Goal: Book appointment/travel/reservation

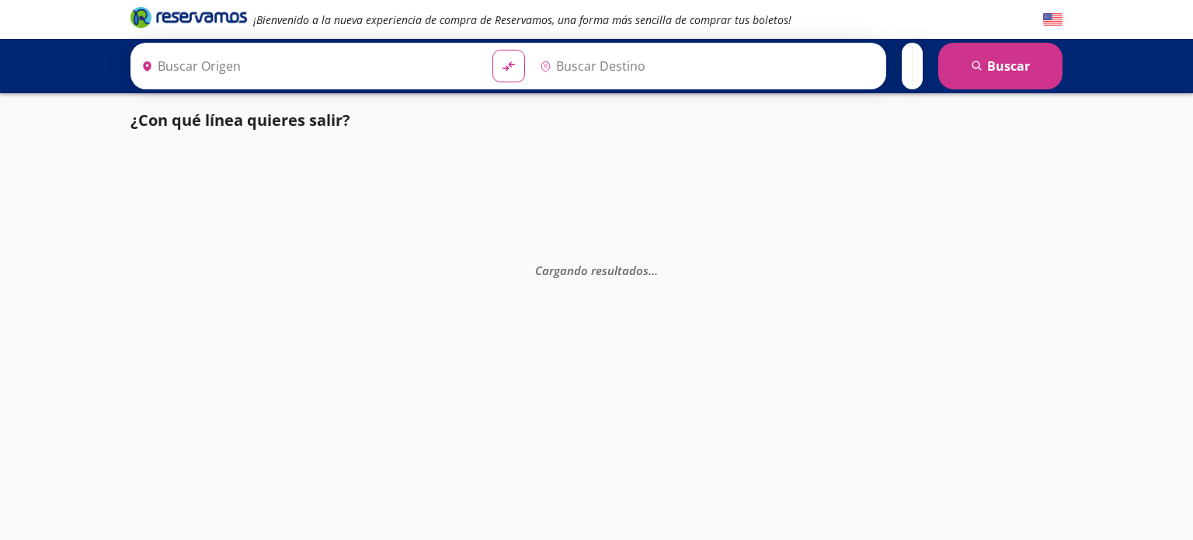
type input "[GEOGRAPHIC_DATA], [GEOGRAPHIC_DATA]"
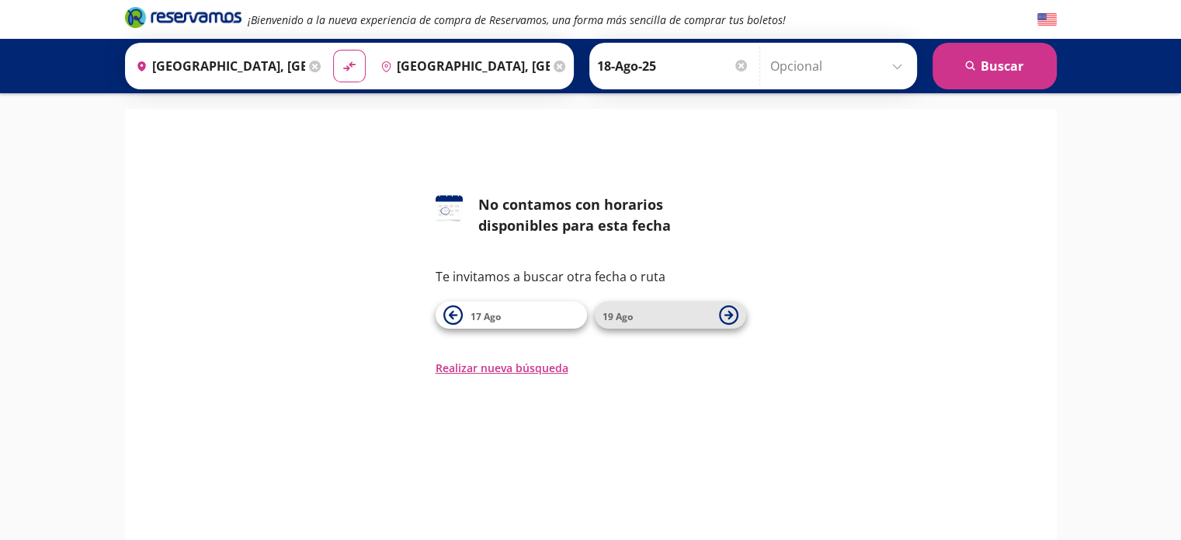
click at [643, 313] on span "19 Ago" at bounding box center [656, 315] width 109 height 19
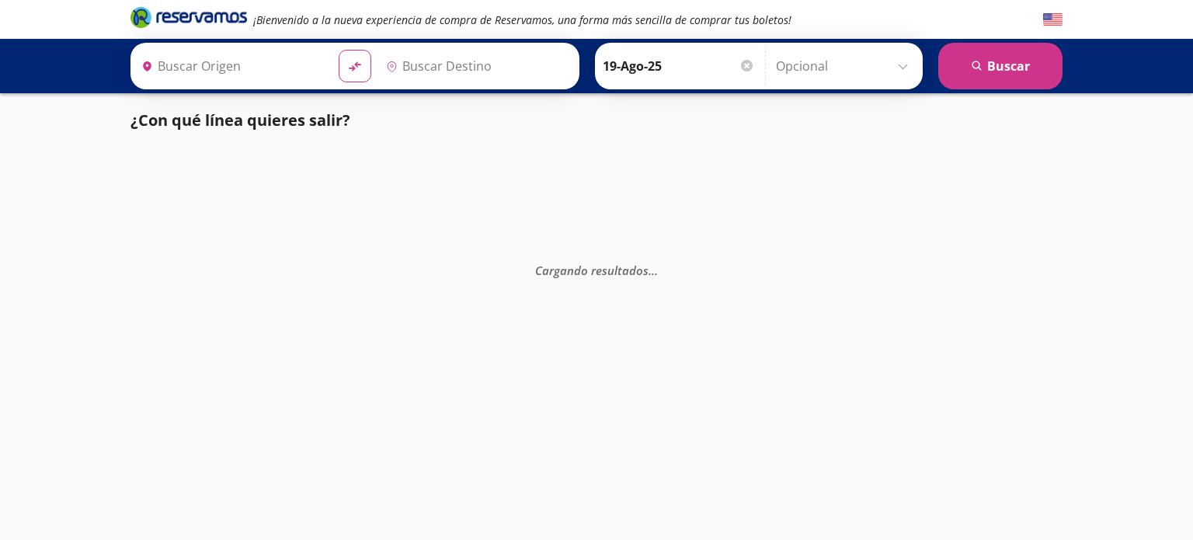
type input "[GEOGRAPHIC_DATA], [GEOGRAPHIC_DATA]"
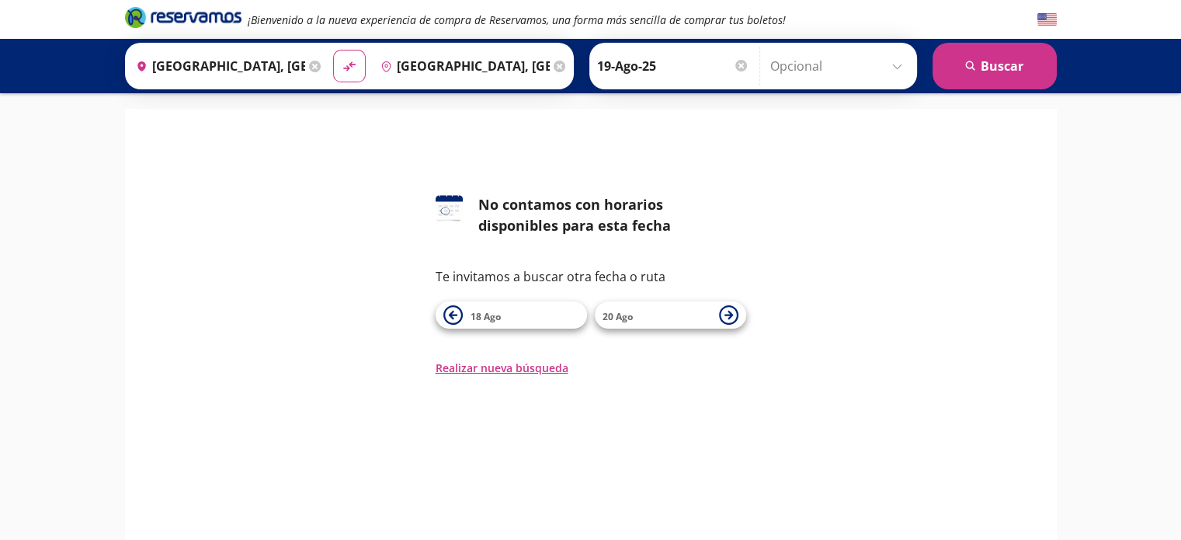
click at [643, 313] on span "20 Ago" at bounding box center [656, 315] width 109 height 19
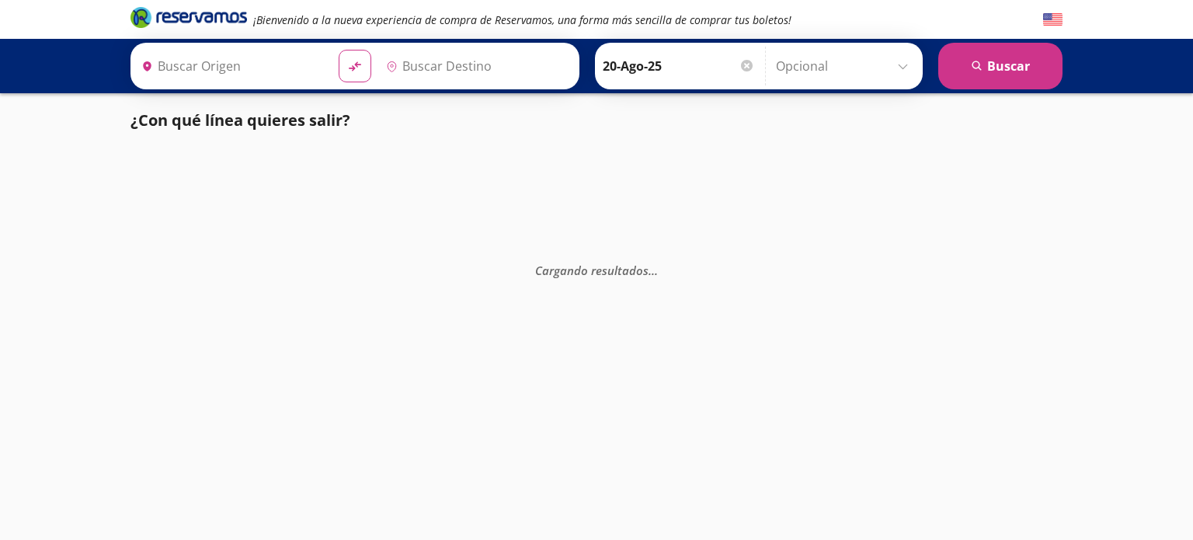
type input "[GEOGRAPHIC_DATA], [GEOGRAPHIC_DATA]"
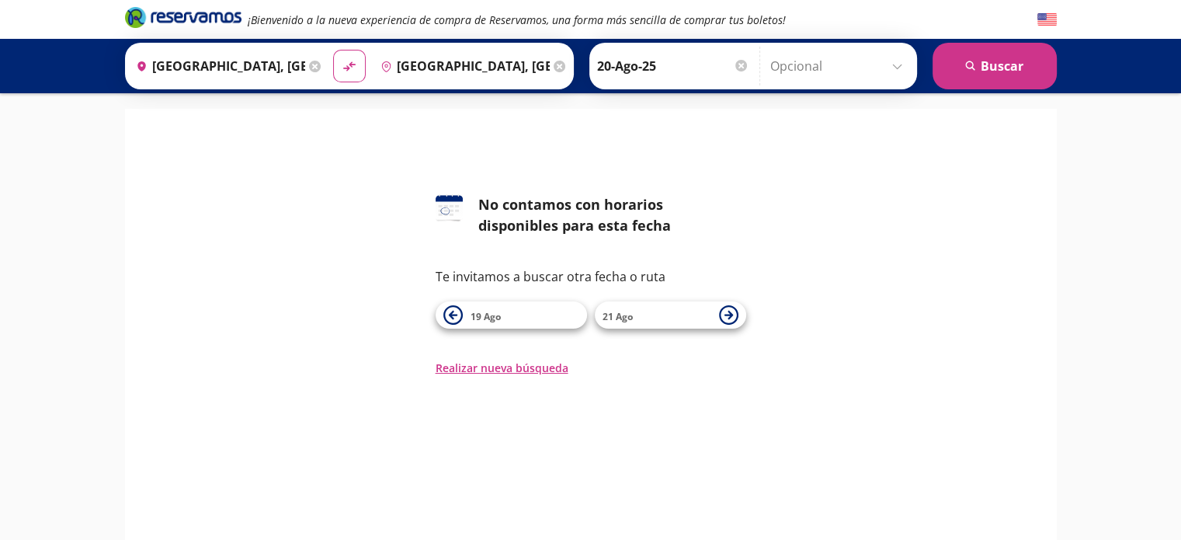
click at [643, 313] on span "21 Ago" at bounding box center [656, 315] width 109 height 19
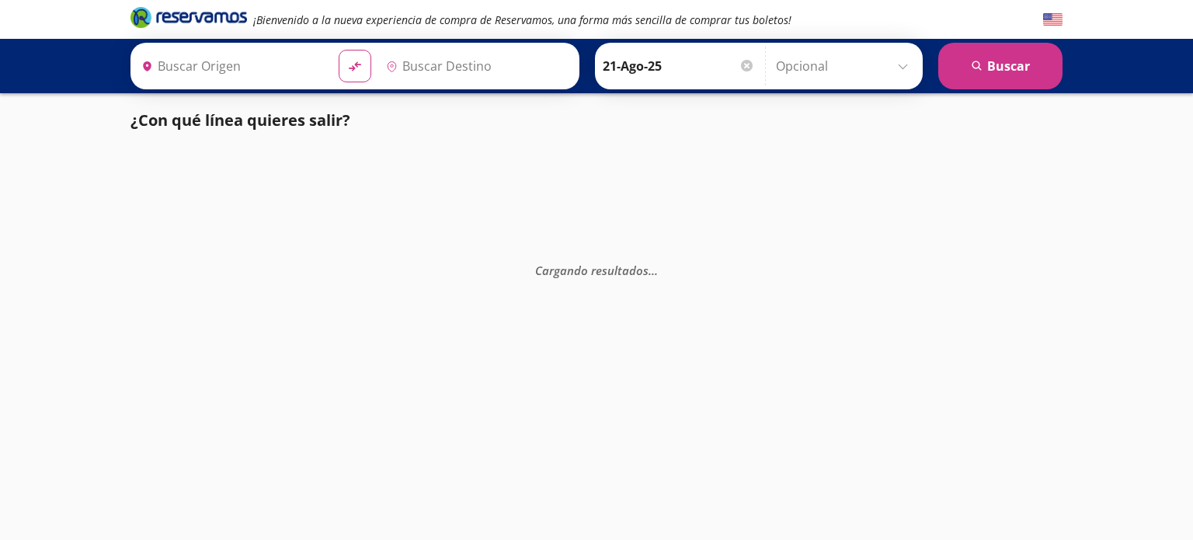
type input "[GEOGRAPHIC_DATA], [GEOGRAPHIC_DATA]"
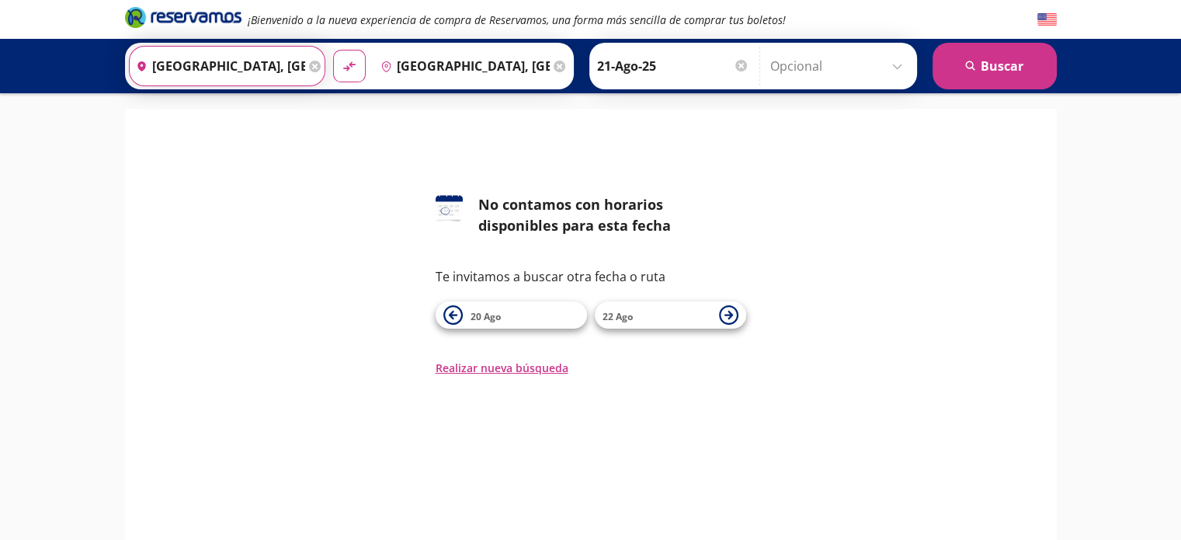
click at [217, 68] on input "[GEOGRAPHIC_DATA], [GEOGRAPHIC_DATA]" at bounding box center [217, 66] width 175 height 39
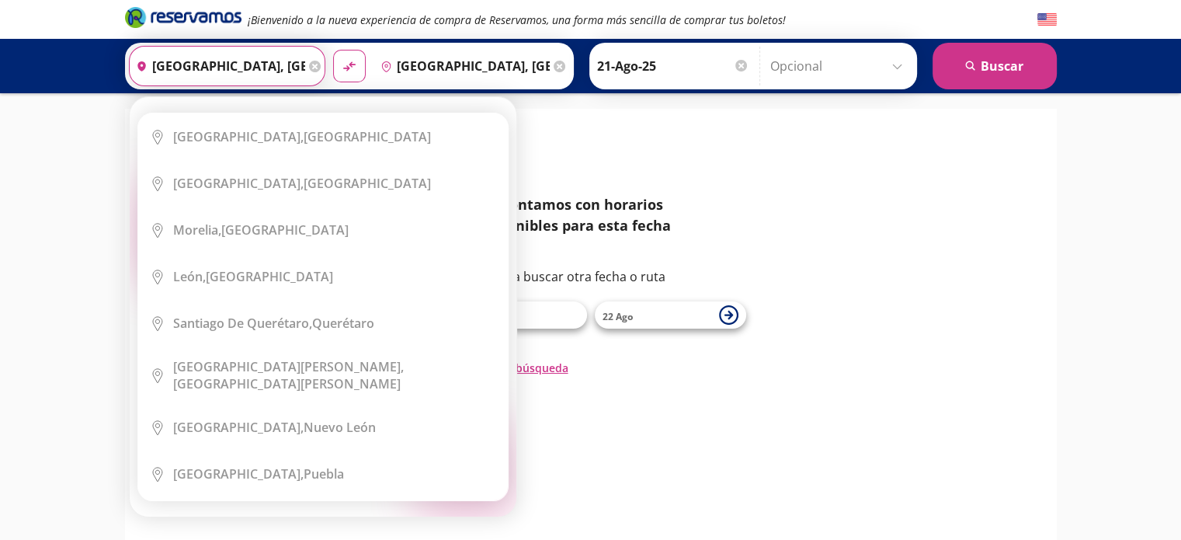
click at [249, 64] on input "[GEOGRAPHIC_DATA], [GEOGRAPHIC_DATA]" at bounding box center [217, 66] width 175 height 39
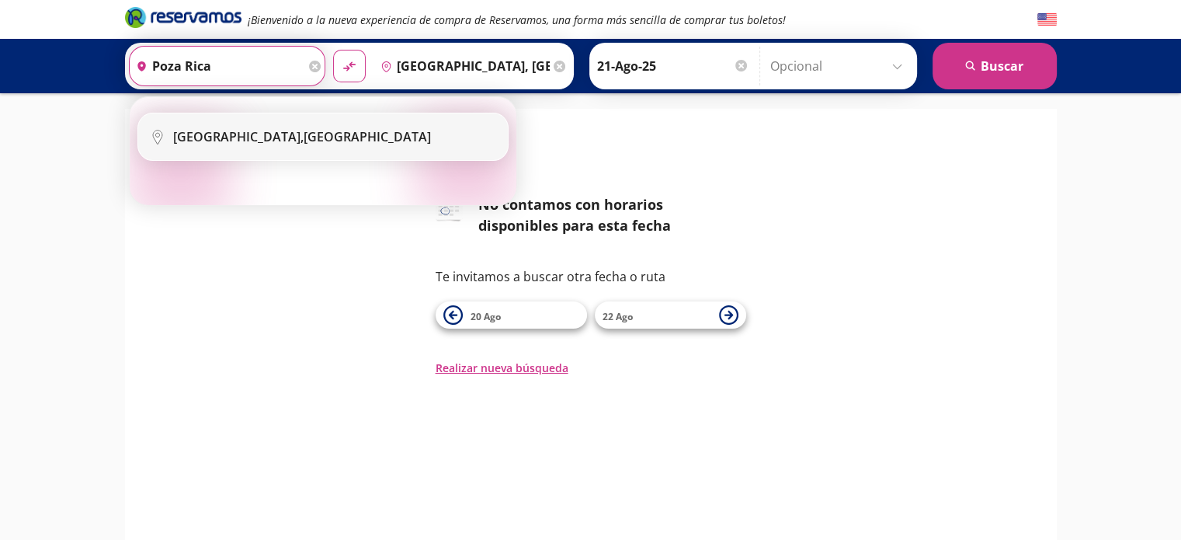
click at [266, 128] on div "[GEOGRAPHIC_DATA], [GEOGRAPHIC_DATA]" at bounding box center [302, 136] width 258 height 17
type input "[GEOGRAPHIC_DATA], [GEOGRAPHIC_DATA]"
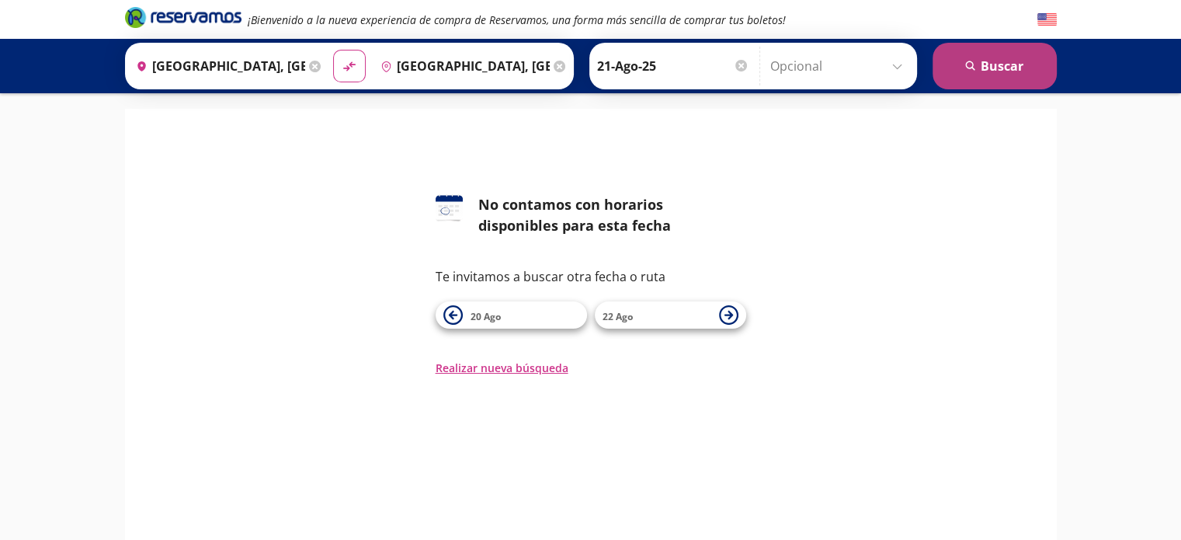
click at [1011, 62] on button "search [GEOGRAPHIC_DATA]" at bounding box center [994, 66] width 124 height 47
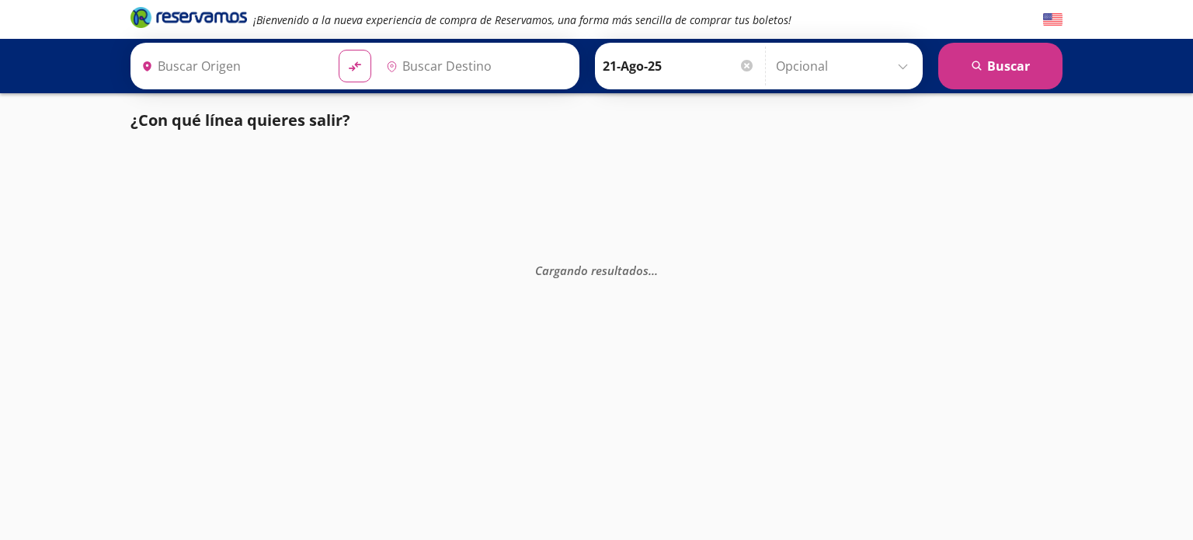
type input "[GEOGRAPHIC_DATA], [GEOGRAPHIC_DATA]"
